Goal: Task Accomplishment & Management: Use online tool/utility

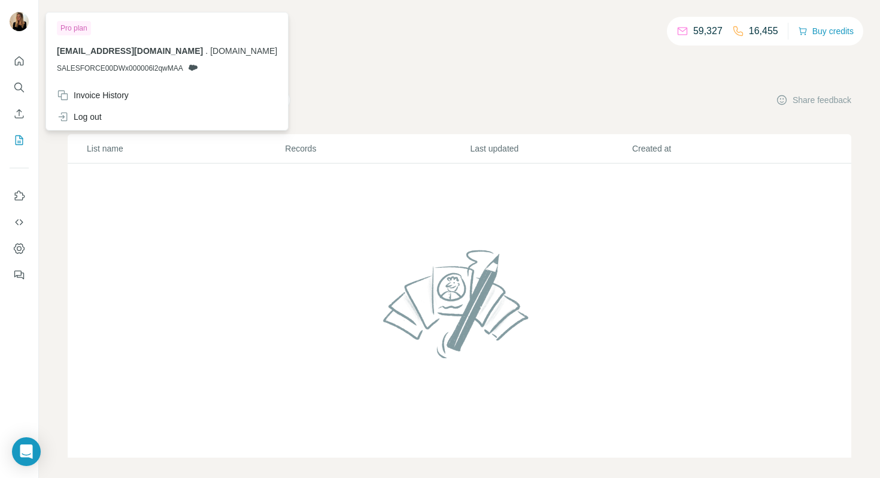
scroll to position [8, 0]
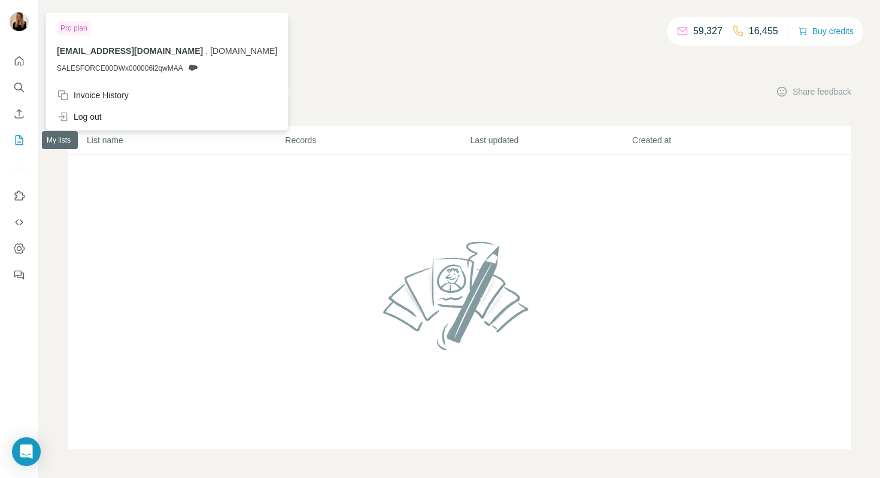
click at [20, 132] on button "My lists" at bounding box center [19, 140] width 19 height 22
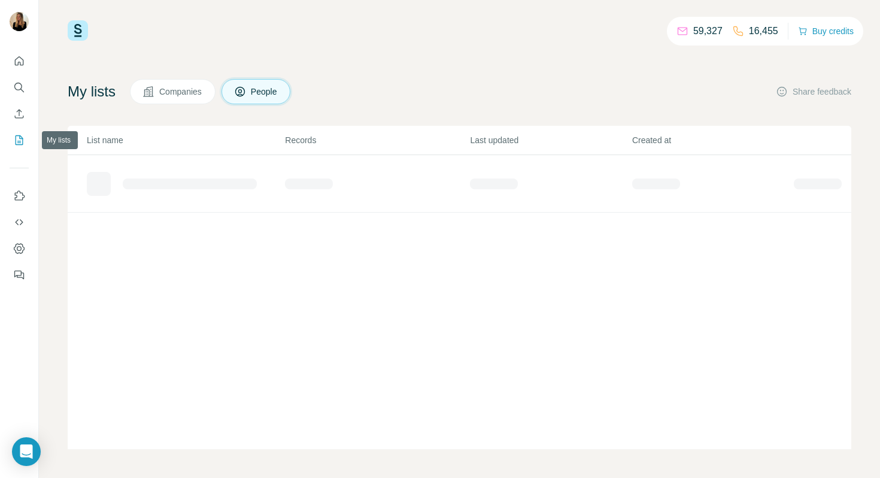
click at [18, 142] on icon "My lists" at bounding box center [20, 139] width 6 height 8
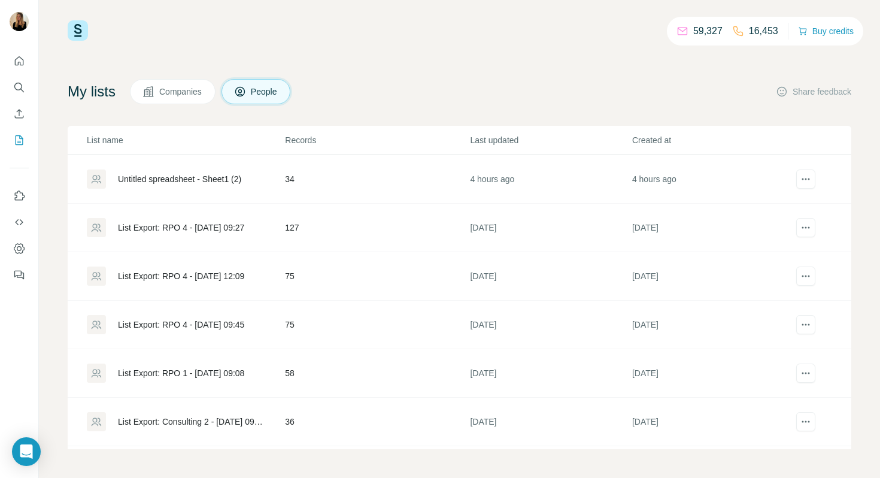
click at [226, 182] on div "Untitled spreadsheet - Sheet1 (2)" at bounding box center [179, 179] width 123 height 12
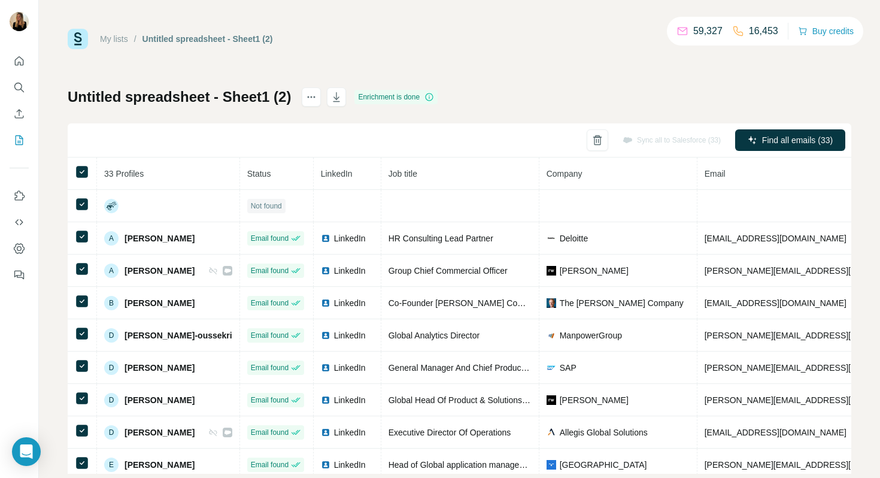
click at [655, 142] on div "Sync all to Salesforce (33)" at bounding box center [671, 140] width 115 height 22
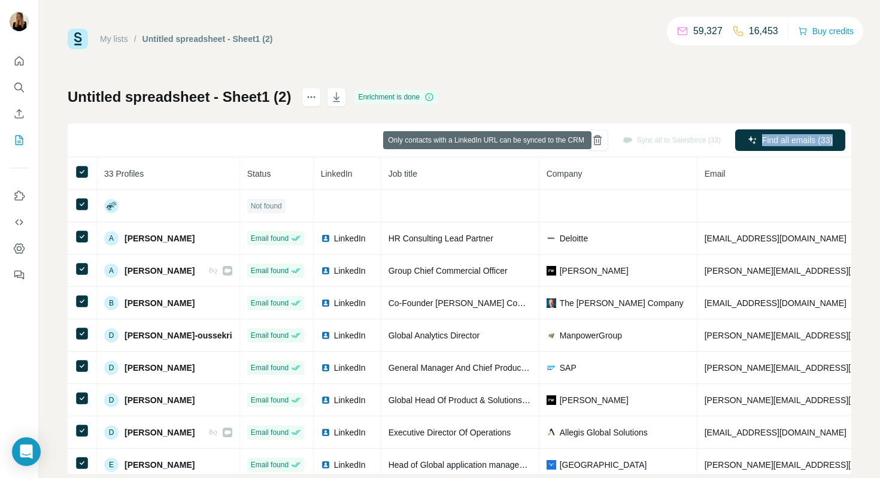
click at [655, 142] on div "Sync all to Salesforce (33)" at bounding box center [671, 140] width 115 height 22
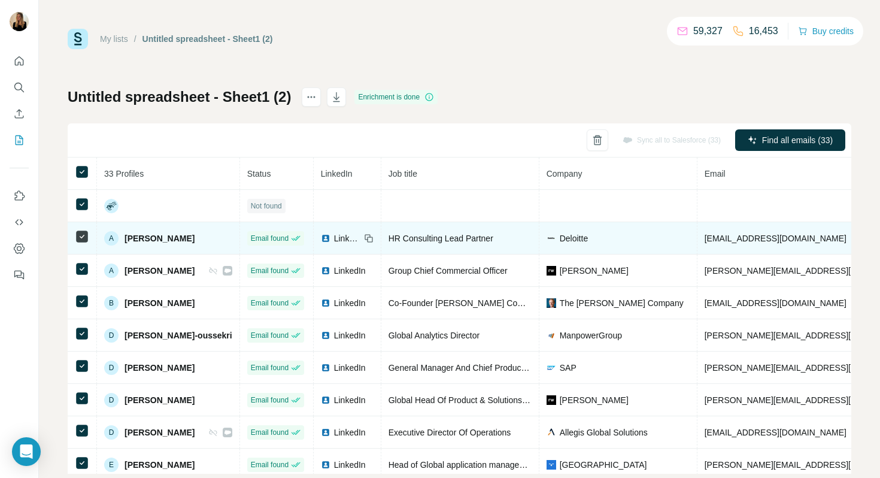
click at [335, 239] on span "LinkedIn" at bounding box center [347, 238] width 26 height 12
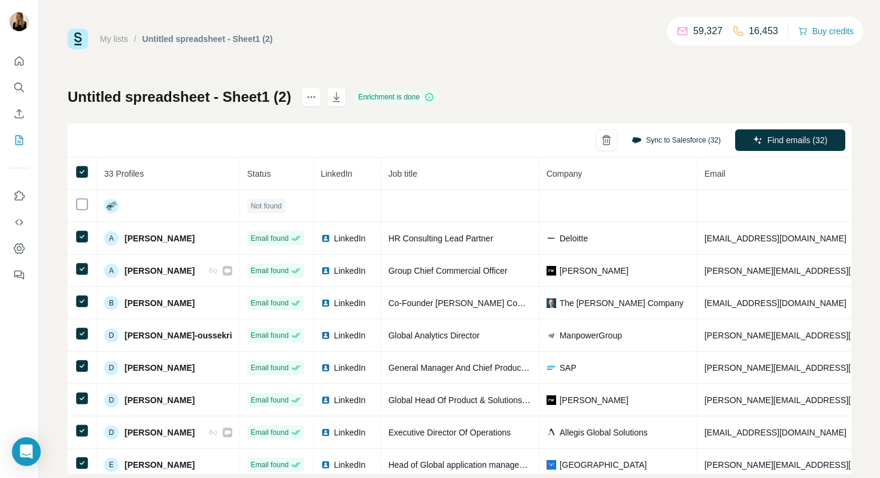
click at [686, 141] on button "Sync to Salesforce (32)" at bounding box center [676, 140] width 106 height 18
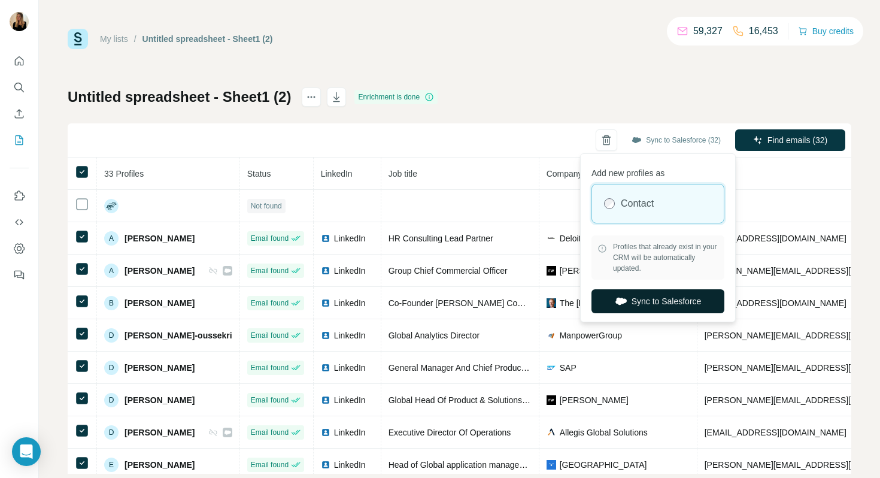
click at [661, 298] on button "Sync to Salesforce" at bounding box center [657, 301] width 133 height 24
